Goal: Task Accomplishment & Management: Complete application form

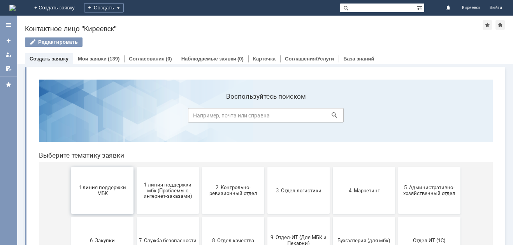
click at [94, 201] on button "1 линия поддержки МБК" at bounding box center [102, 190] width 62 height 47
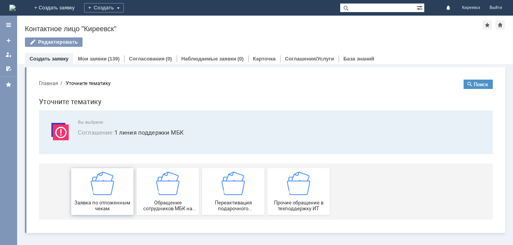
click at [116, 188] on div "Заявка по отложенным чекам" at bounding box center [103, 191] width 58 height 40
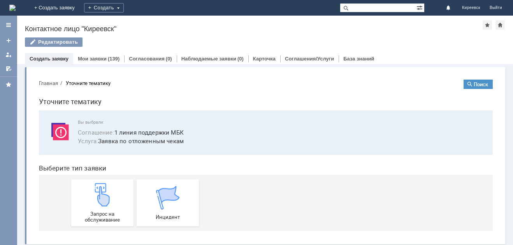
click at [116, 188] on div "Запрос на обслуживание" at bounding box center [103, 203] width 58 height 40
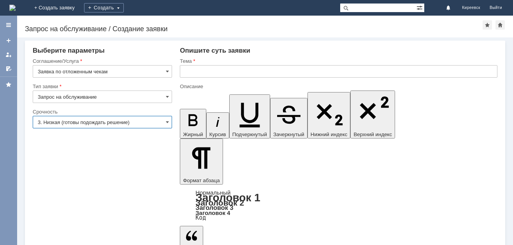
click at [135, 118] on input "3. Низкая (готовы подождать решение)" at bounding box center [102, 122] width 139 height 12
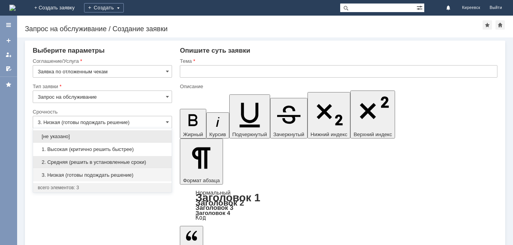
click at [126, 161] on span "2. Средняя (решить в установленные сроки)" at bounding box center [102, 162] width 129 height 6
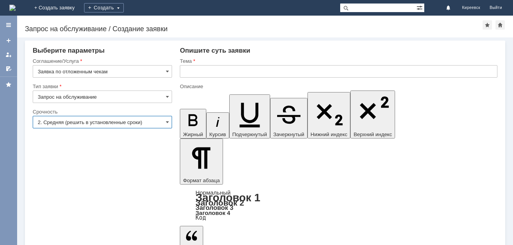
type input "2. Средняя (решить в установленные сроки)"
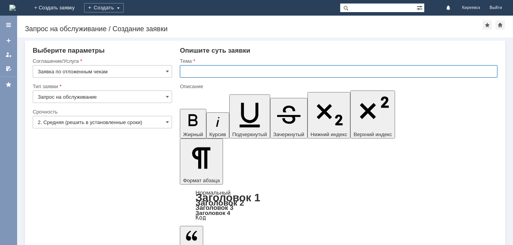
click at [230, 72] on input "text" at bounding box center [339, 71] width 318 height 12
type input "МБК Киреевск Отложенные чеки"
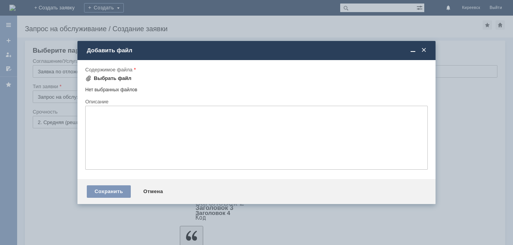
click at [122, 74] on div "Выбрать файл" at bounding box center [108, 78] width 46 height 9
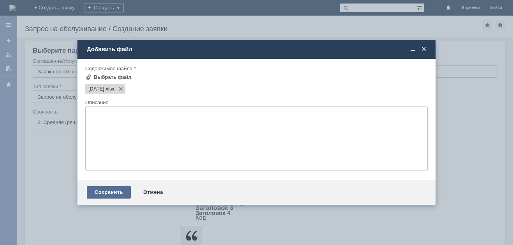
click at [114, 194] on div "Сохранить" at bounding box center [109, 192] width 44 height 12
